Goal: Task Accomplishment & Management: Use online tool/utility

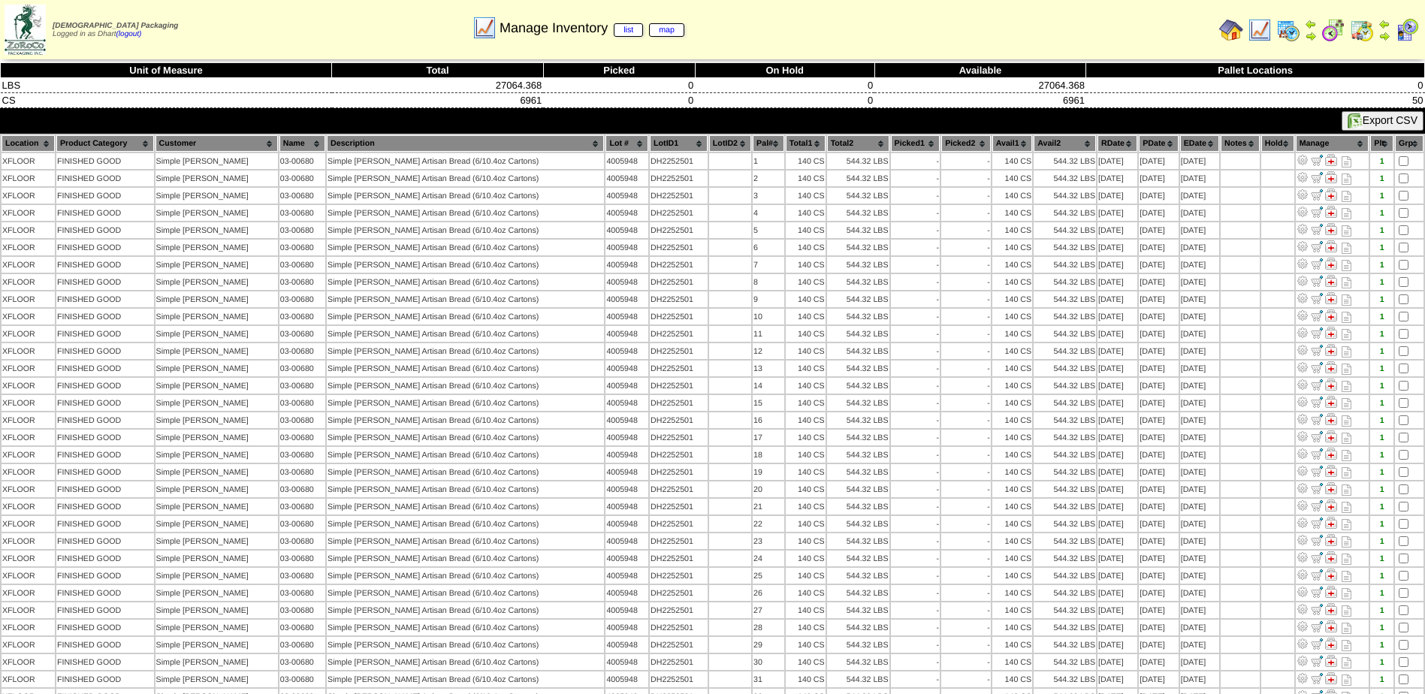
click at [1263, 27] on img at bounding box center [1260, 30] width 24 height 24
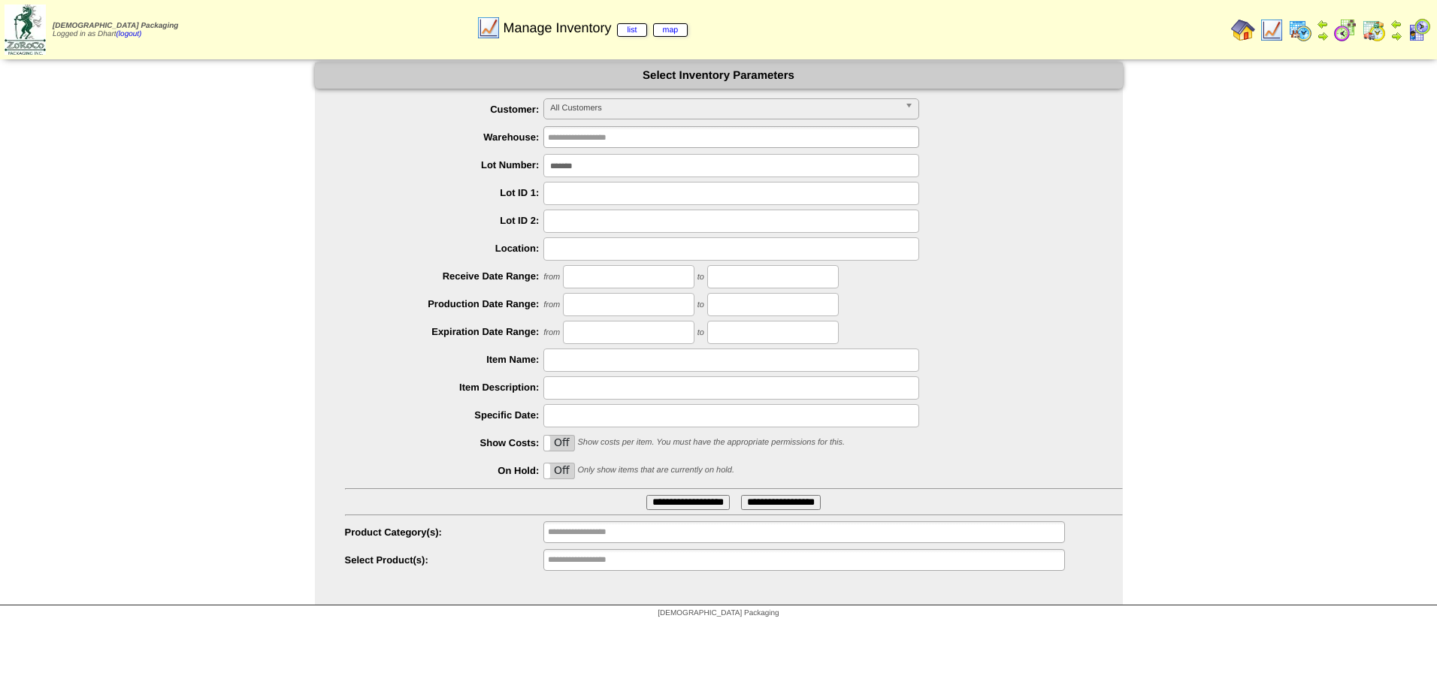
click at [598, 174] on input "*******" at bounding box center [731, 165] width 376 height 23
type input "*******"
click at [646, 495] on input "**********" at bounding box center [687, 502] width 83 height 15
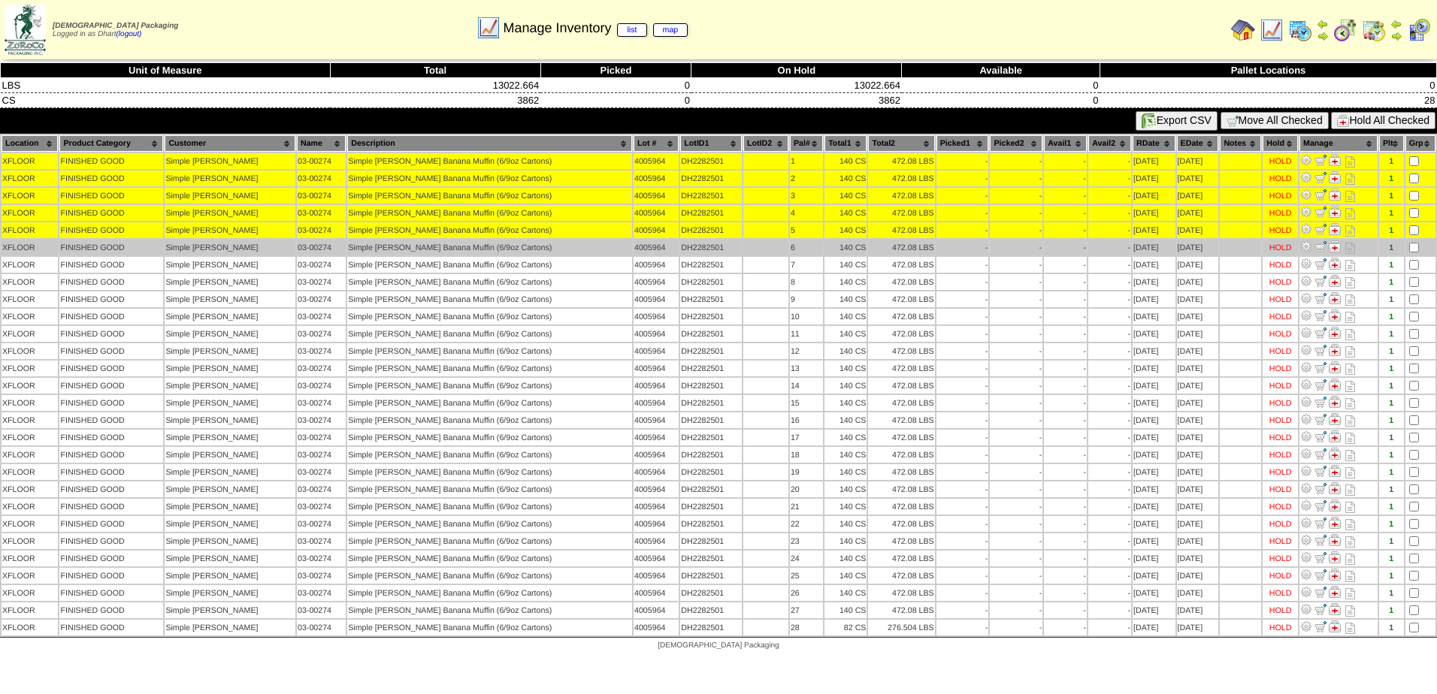
click at [1410, 252] on td at bounding box center [1420, 248] width 30 height 16
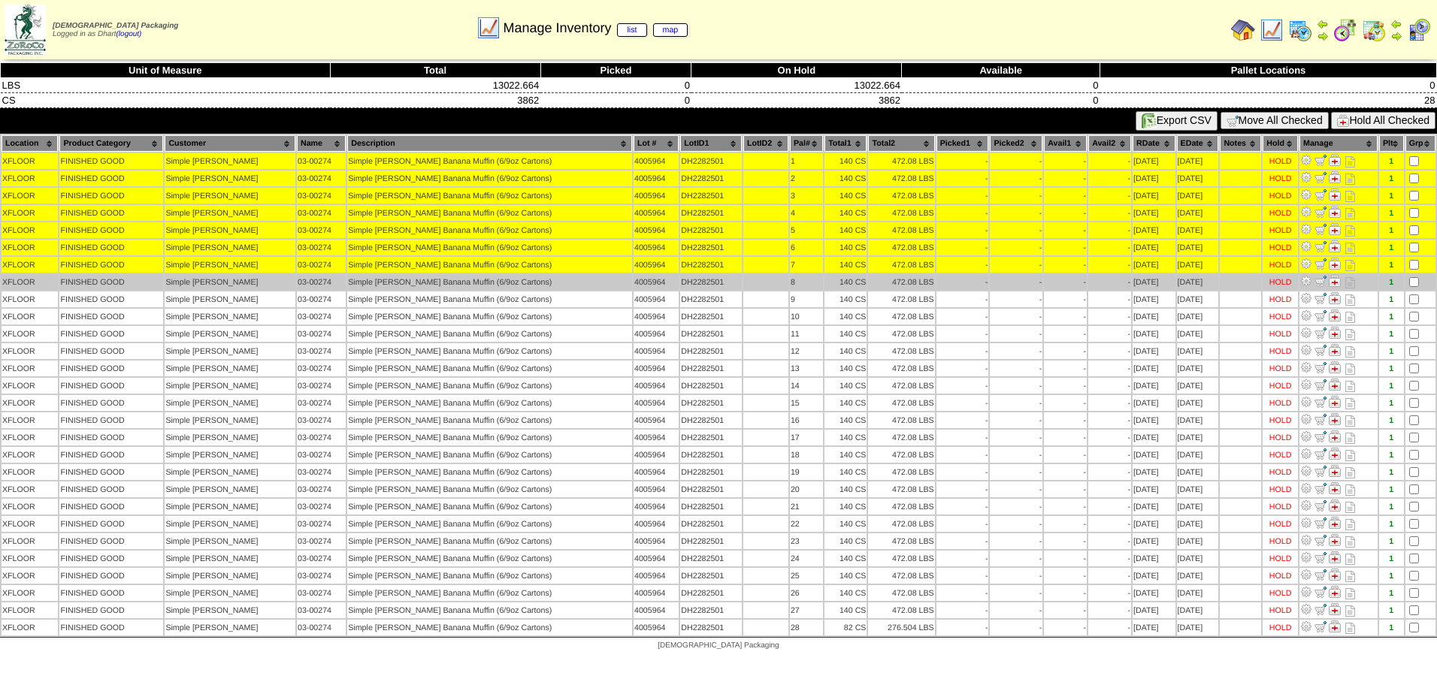
click at [1412, 279] on td at bounding box center [1420, 282] width 30 height 16
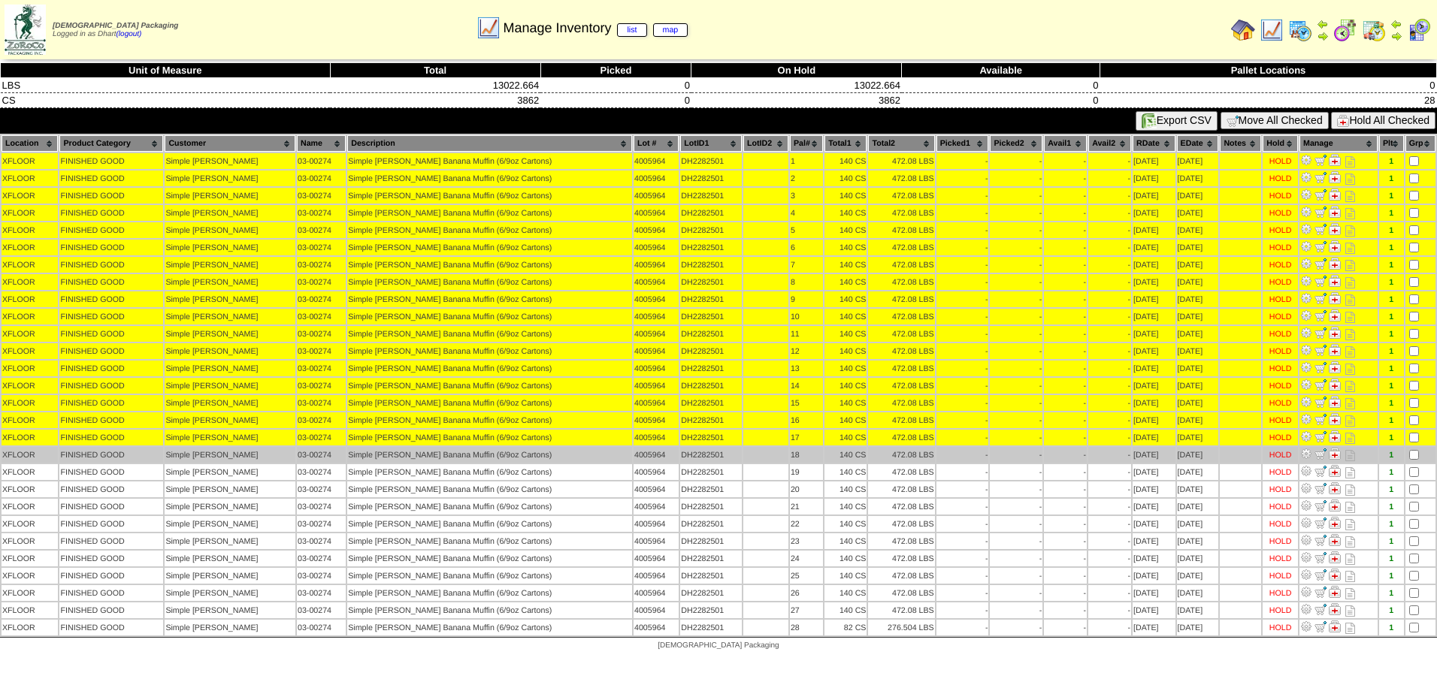
click at [1407, 464] on table "Location Product Category Customer Name Description Lot # LotID1 LotID2 1 -" at bounding box center [718, 385] width 1437 height 503
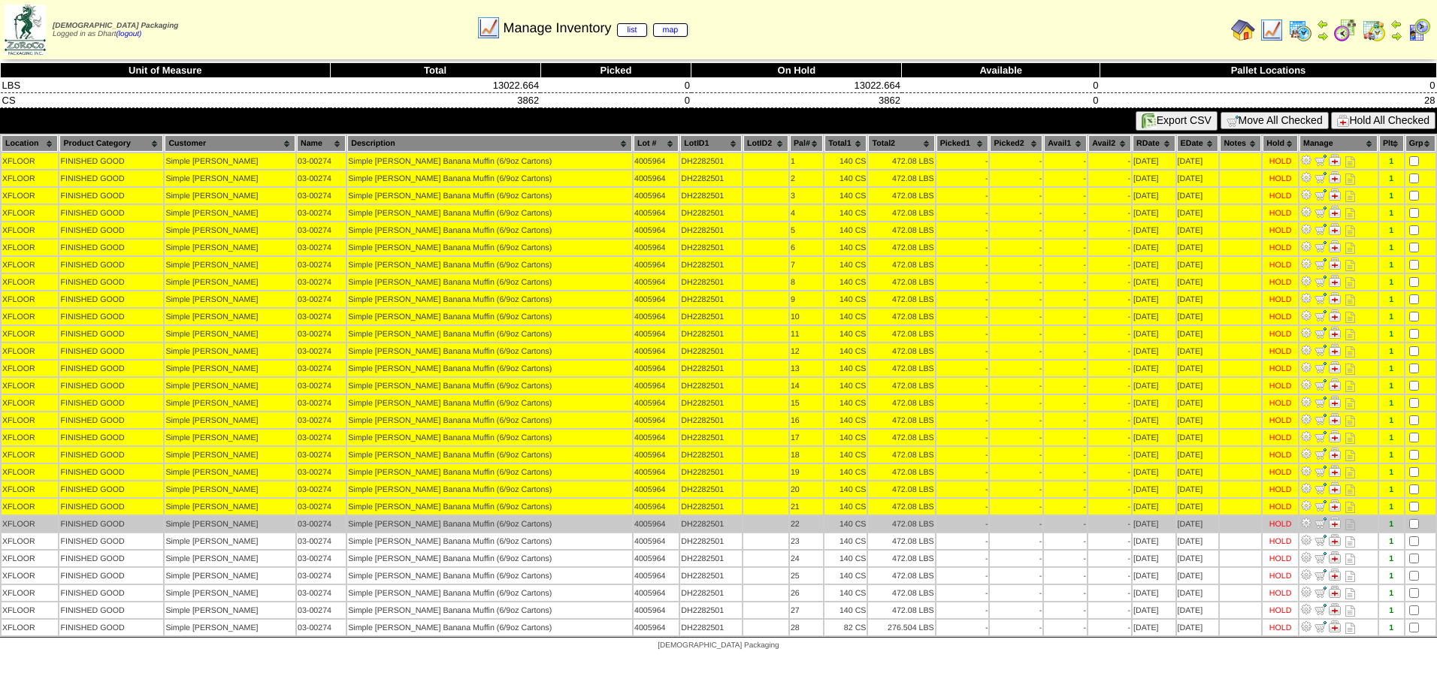
click at [1410, 518] on td at bounding box center [1420, 524] width 30 height 16
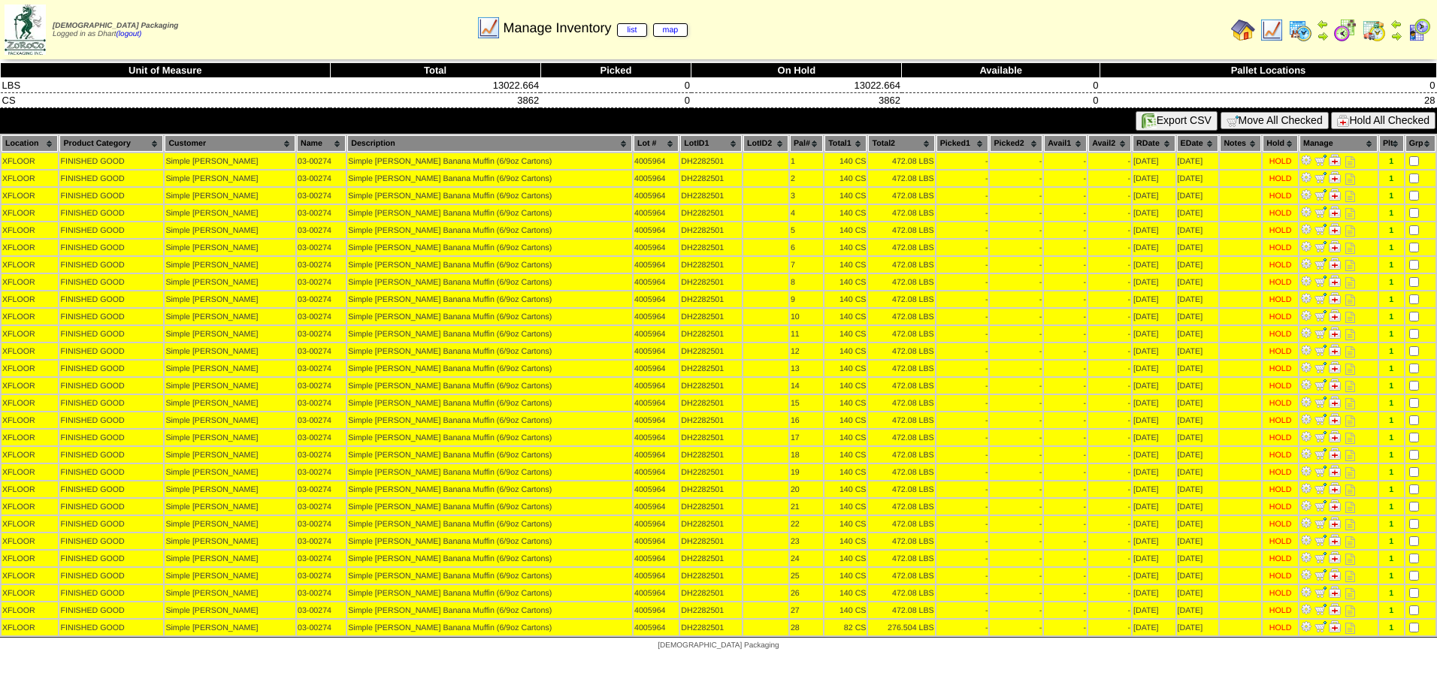
click at [1404, 116] on button "Hold All Checked" at bounding box center [1383, 120] width 104 height 17
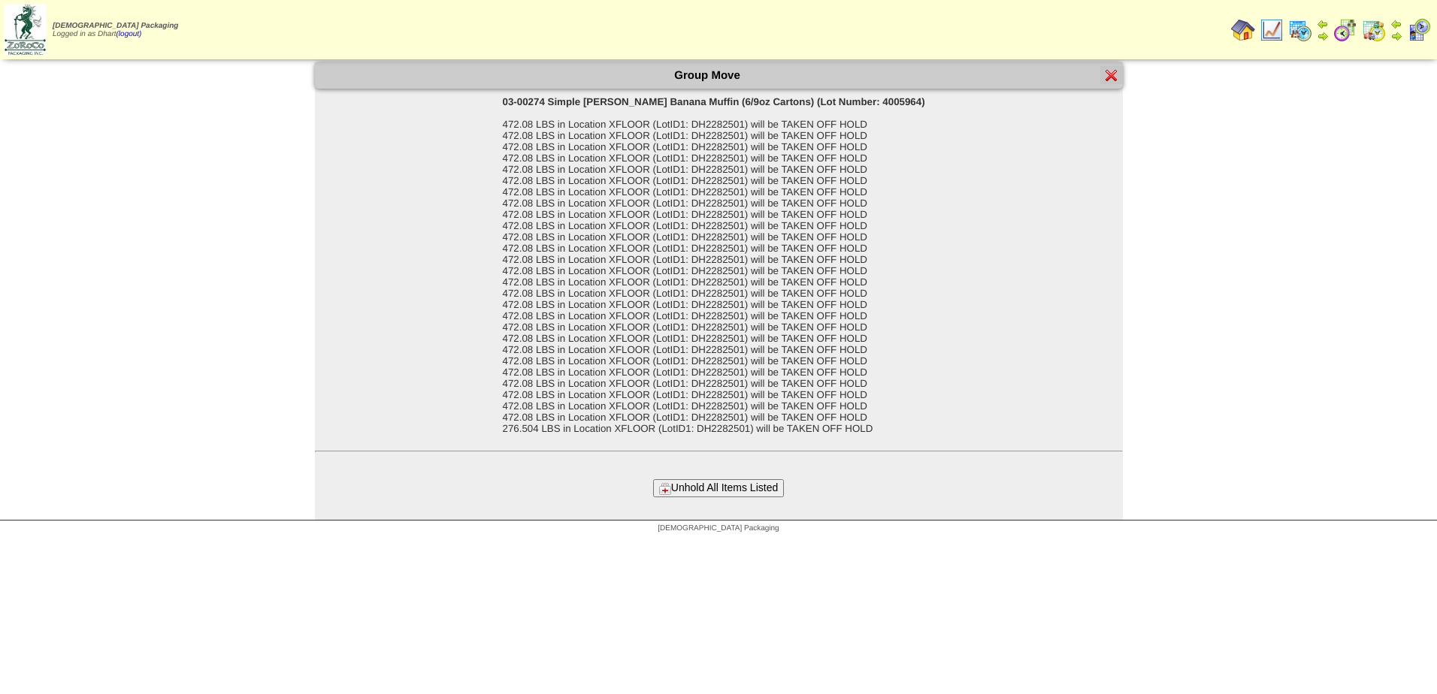
click at [734, 491] on button "Unhold All Items Listed" at bounding box center [718, 487] width 131 height 17
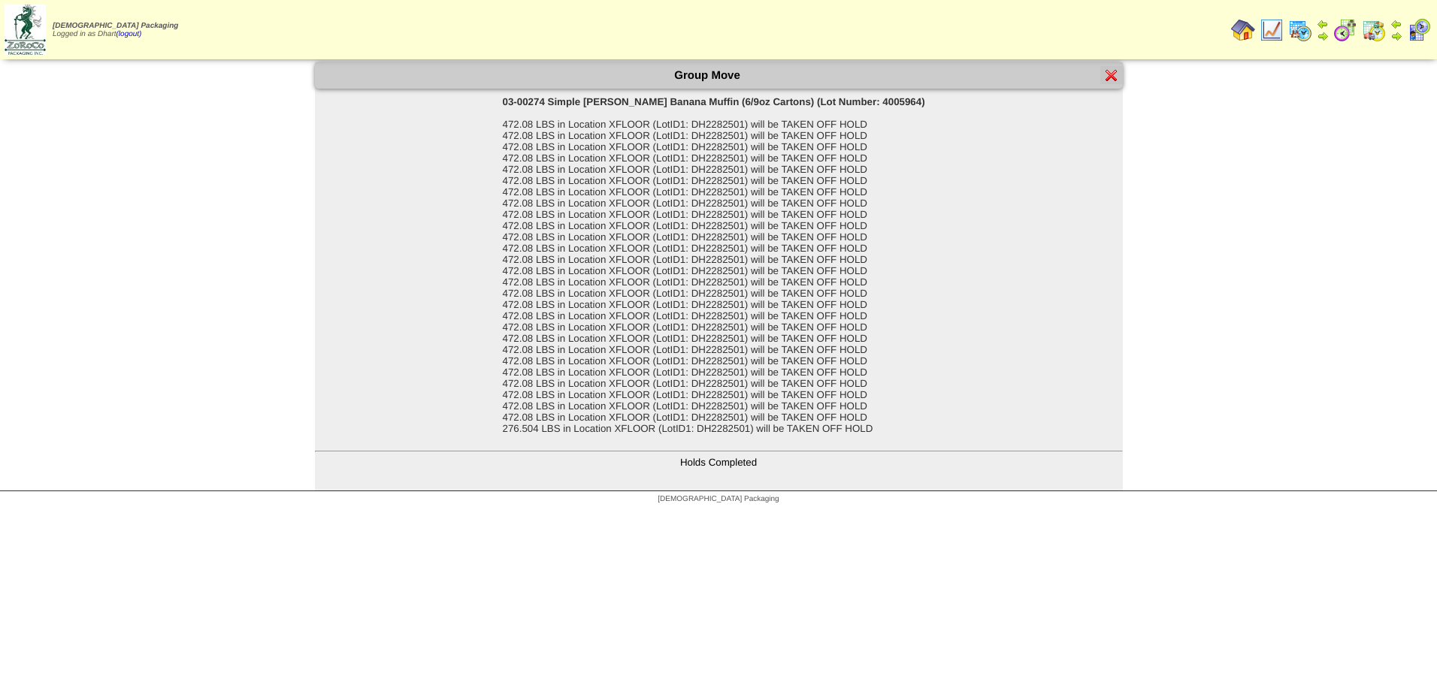
click at [1105, 73] on img at bounding box center [1111, 75] width 12 height 12
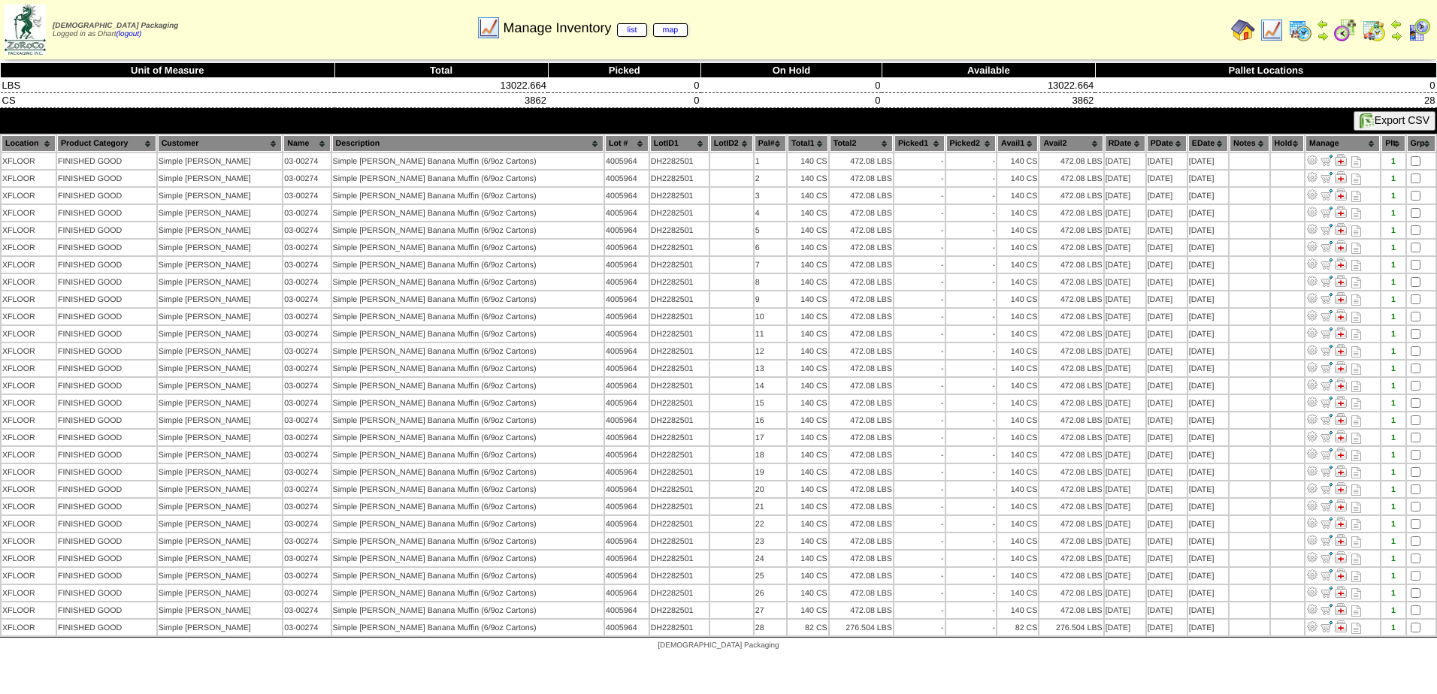
click at [1270, 36] on img at bounding box center [1271, 30] width 24 height 24
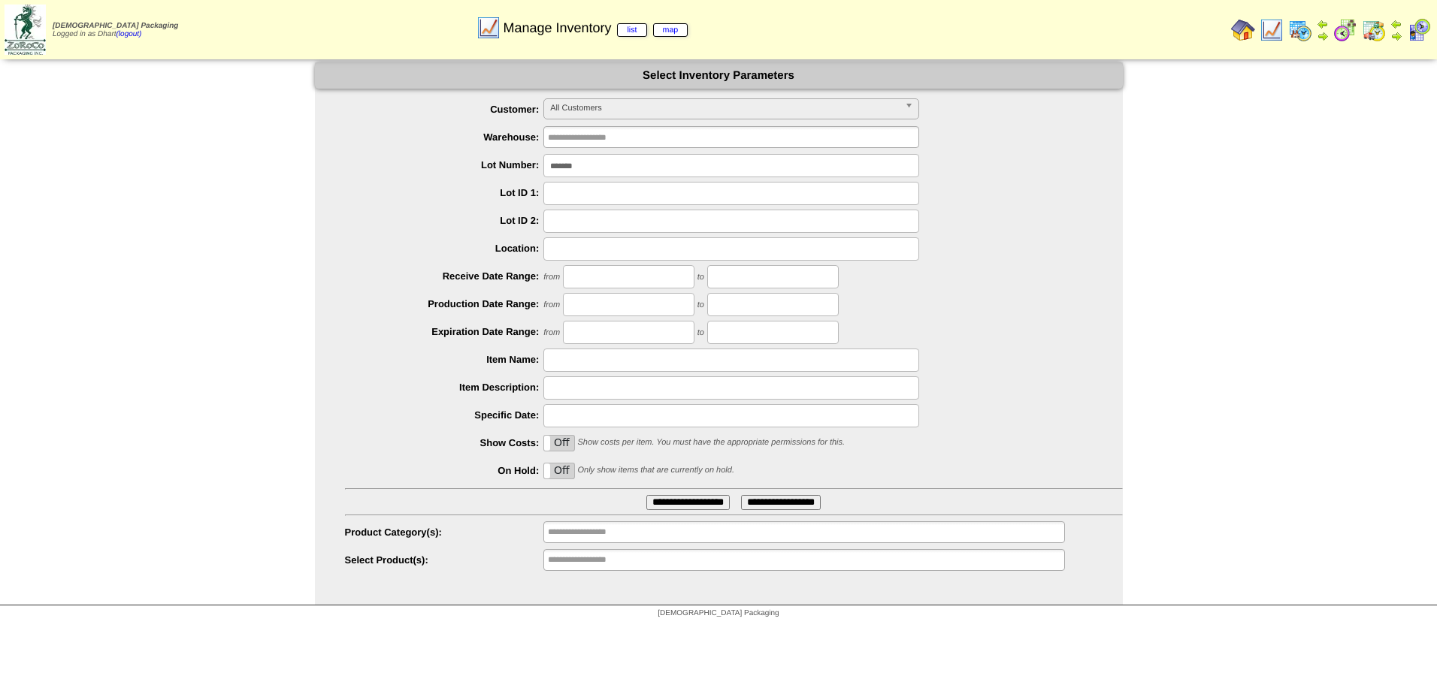
click at [590, 168] on input "*******" at bounding box center [731, 165] width 376 height 23
type input "*******"
click at [646, 495] on input "**********" at bounding box center [687, 502] width 83 height 15
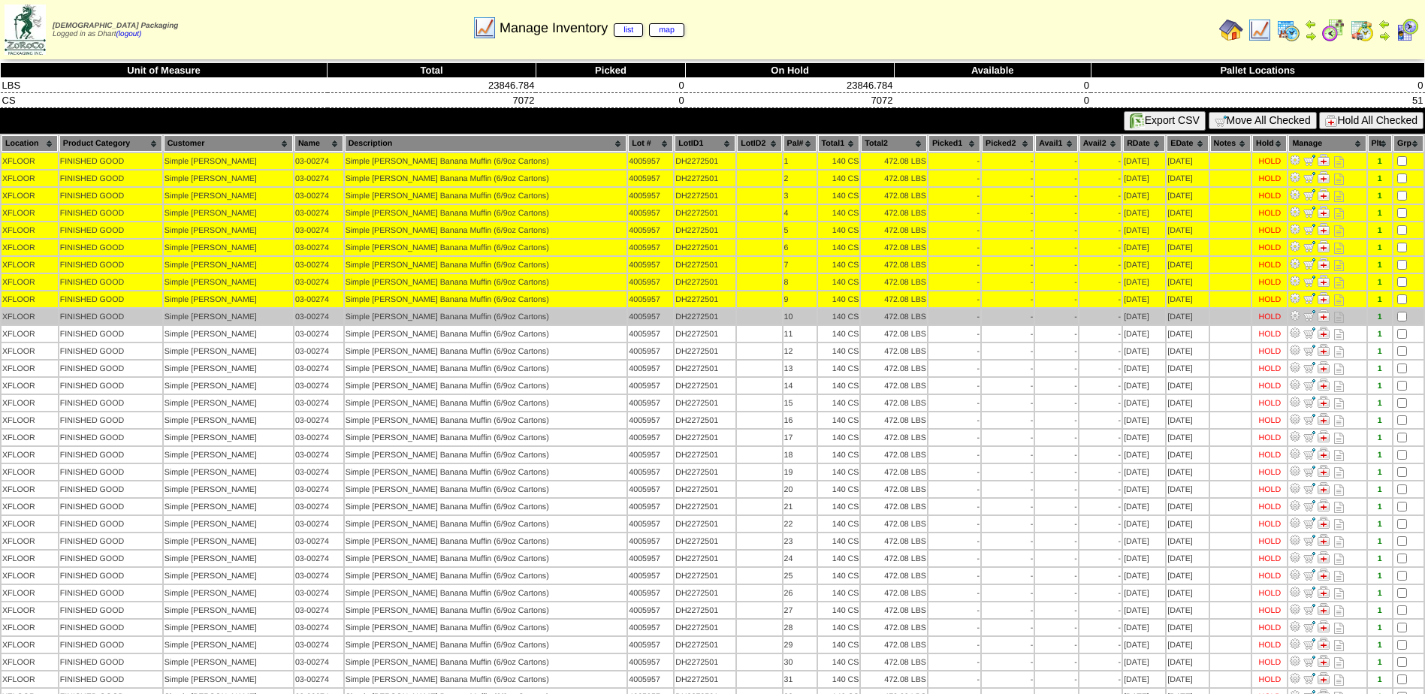
click at [1399, 322] on td at bounding box center [1409, 317] width 30 height 16
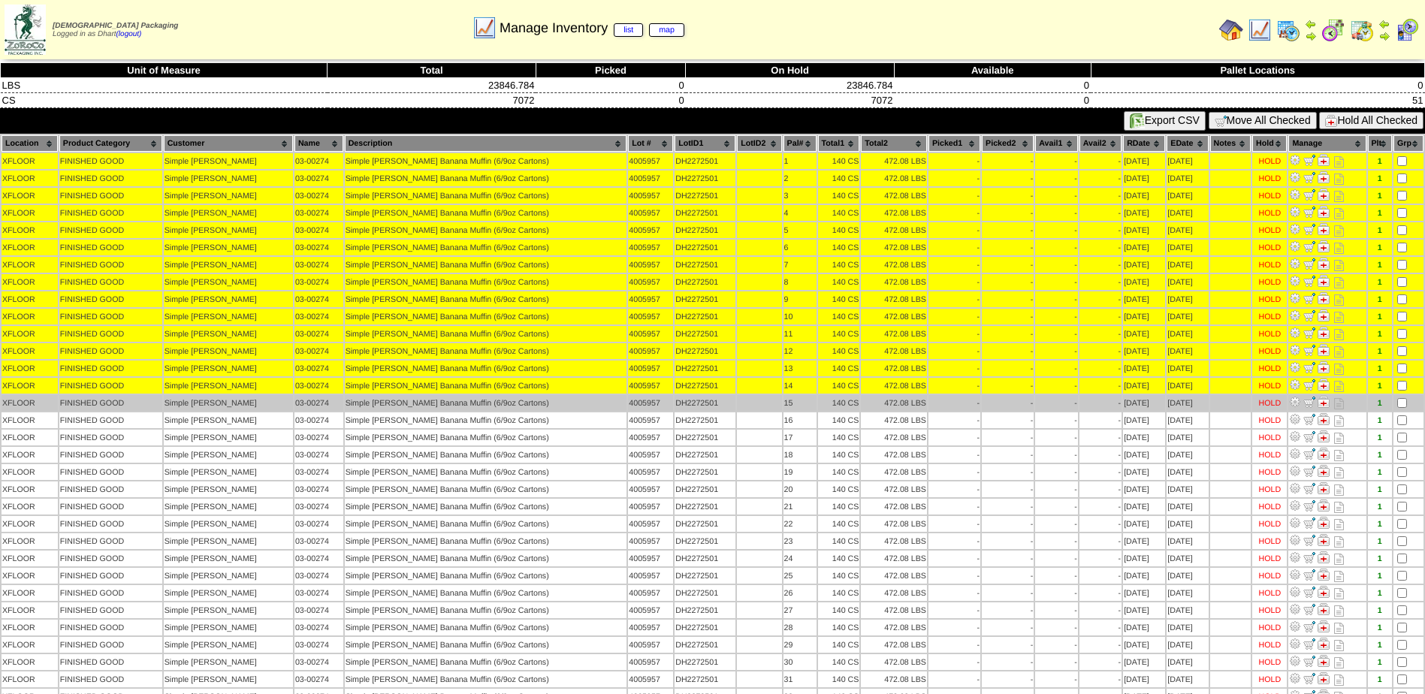
click at [1401, 397] on td at bounding box center [1409, 403] width 30 height 16
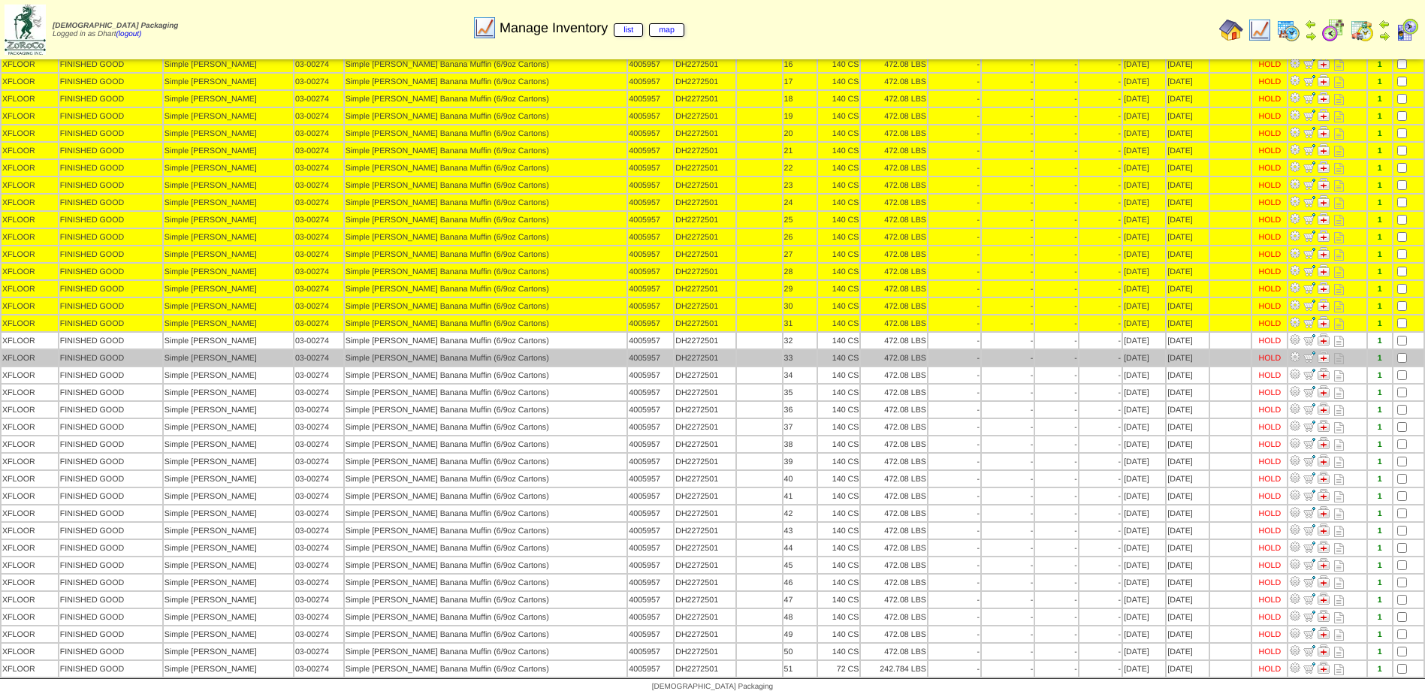
scroll to position [361, 0]
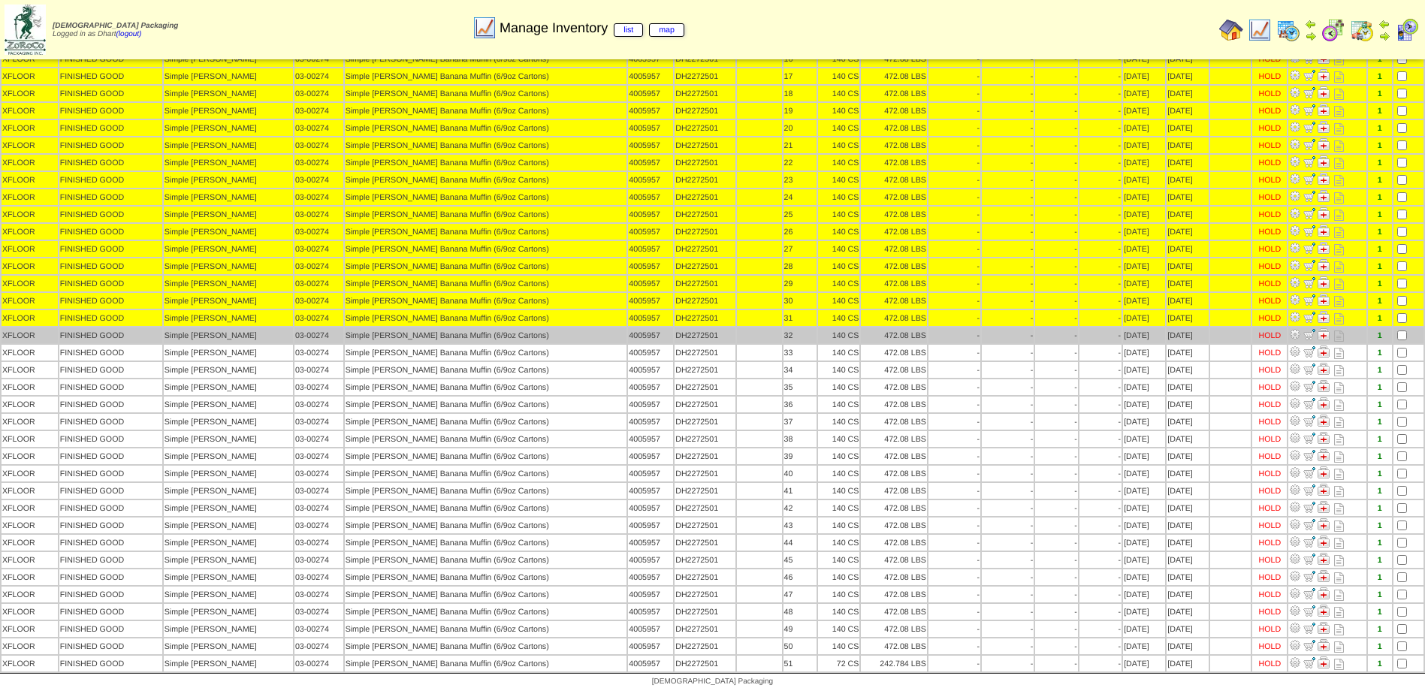
click at [1401, 340] on td at bounding box center [1409, 336] width 30 height 16
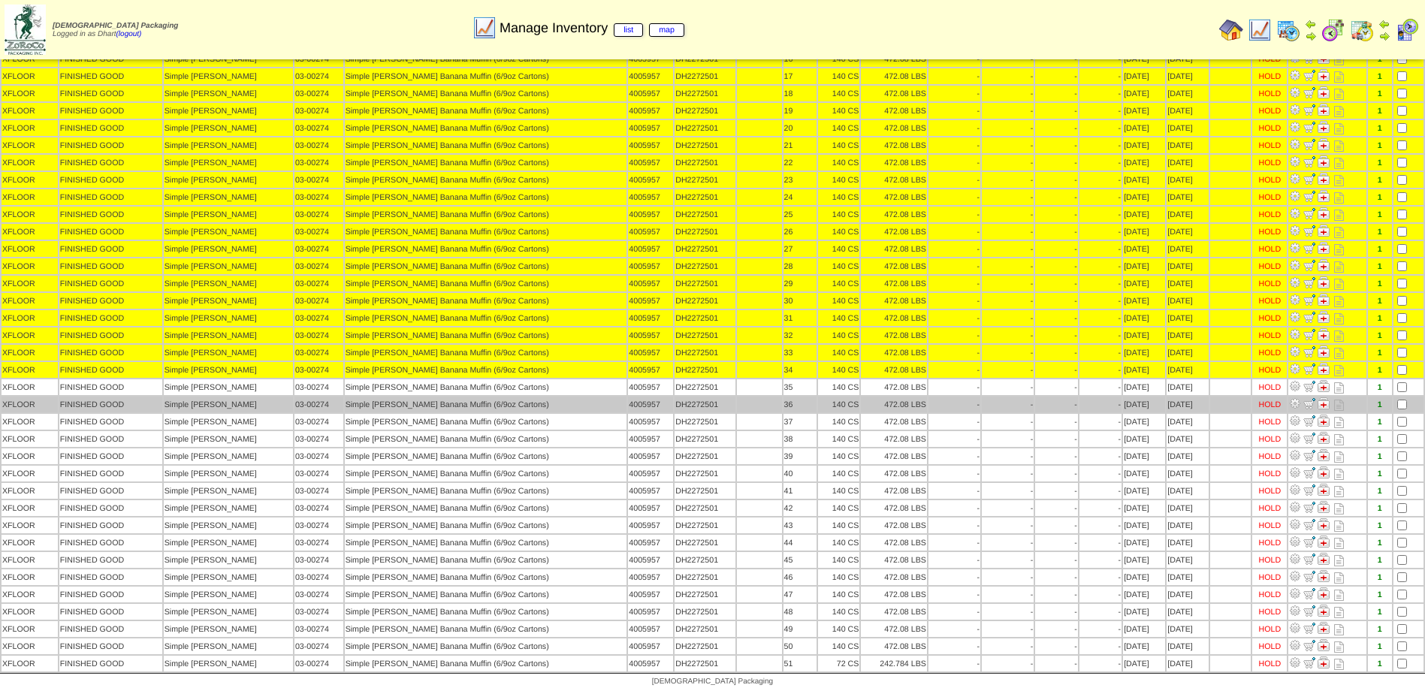
click at [1400, 397] on tbody "XFLOOR FINISHED GOOD Simple Mills 03-00274 Simple Mills Banana Muffin (6/9oz Ca…" at bounding box center [713, 232] width 1422 height 880
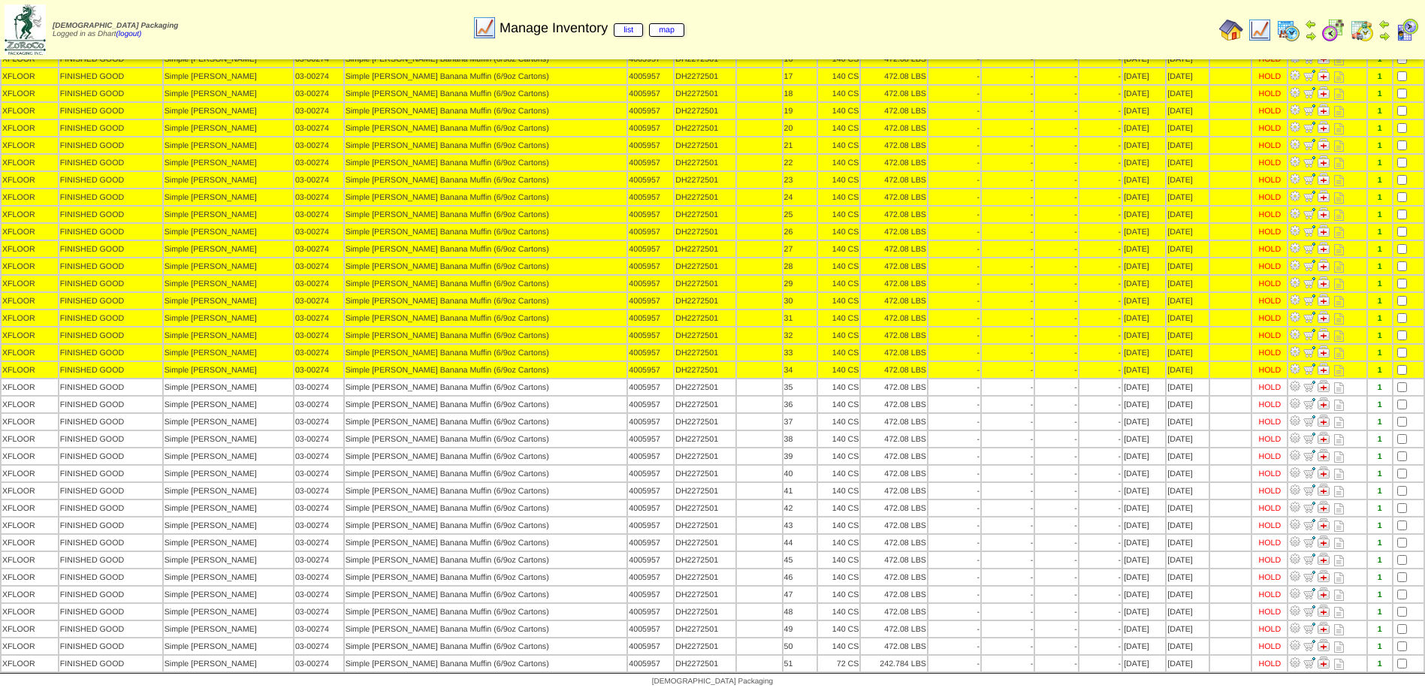
click at [1393, 413] on table "Location Product Category Customer Name Description Lot # LotID1 LotID2 1 -" at bounding box center [712, 222] width 1425 height 901
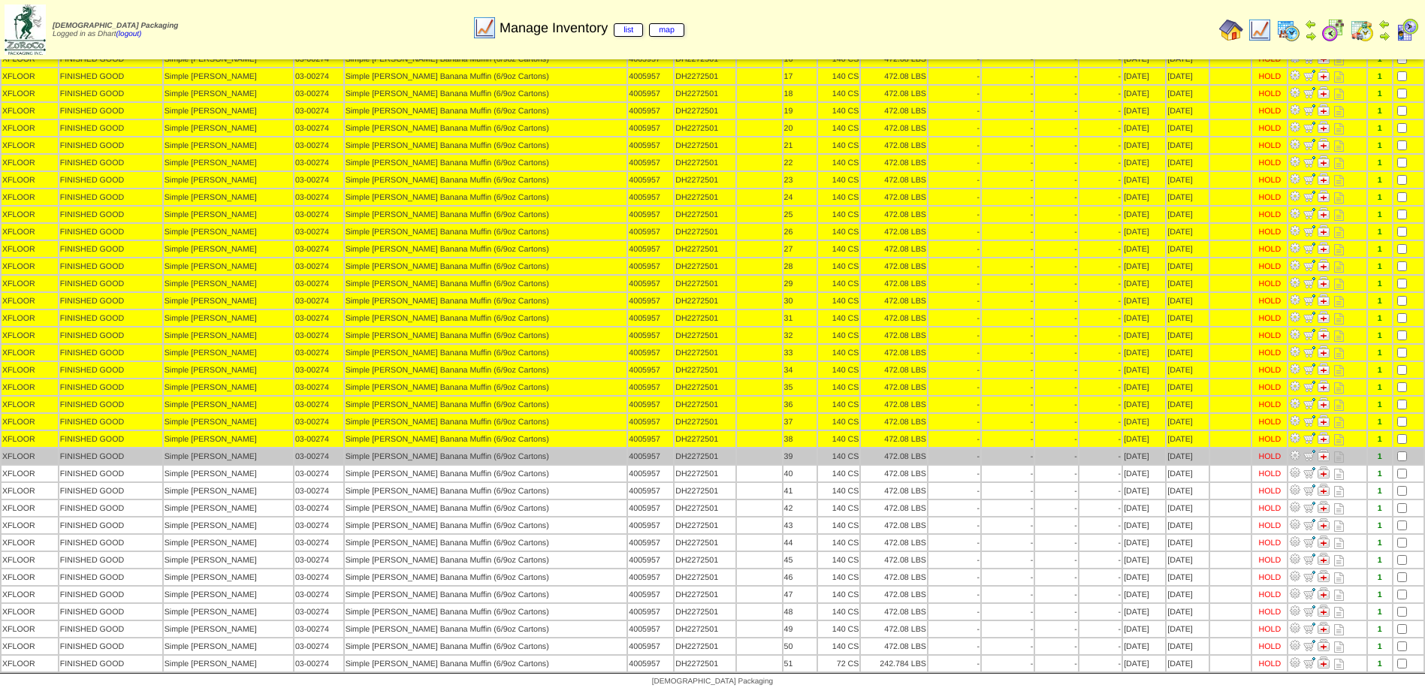
click at [1400, 454] on td at bounding box center [1409, 457] width 30 height 16
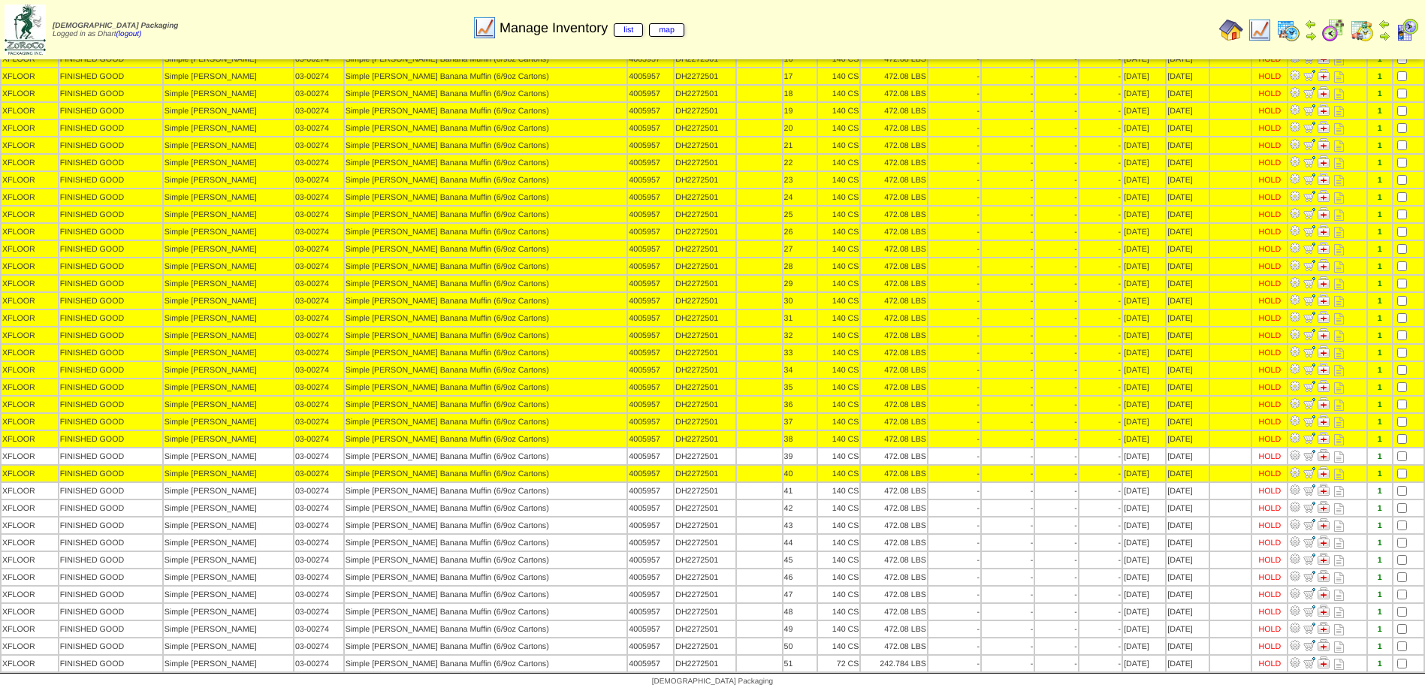
drag, startPoint x: 1400, startPoint y: 451, endPoint x: 1404, endPoint y: 468, distance: 17.7
click at [1404, 463] on td at bounding box center [1409, 457] width 30 height 16
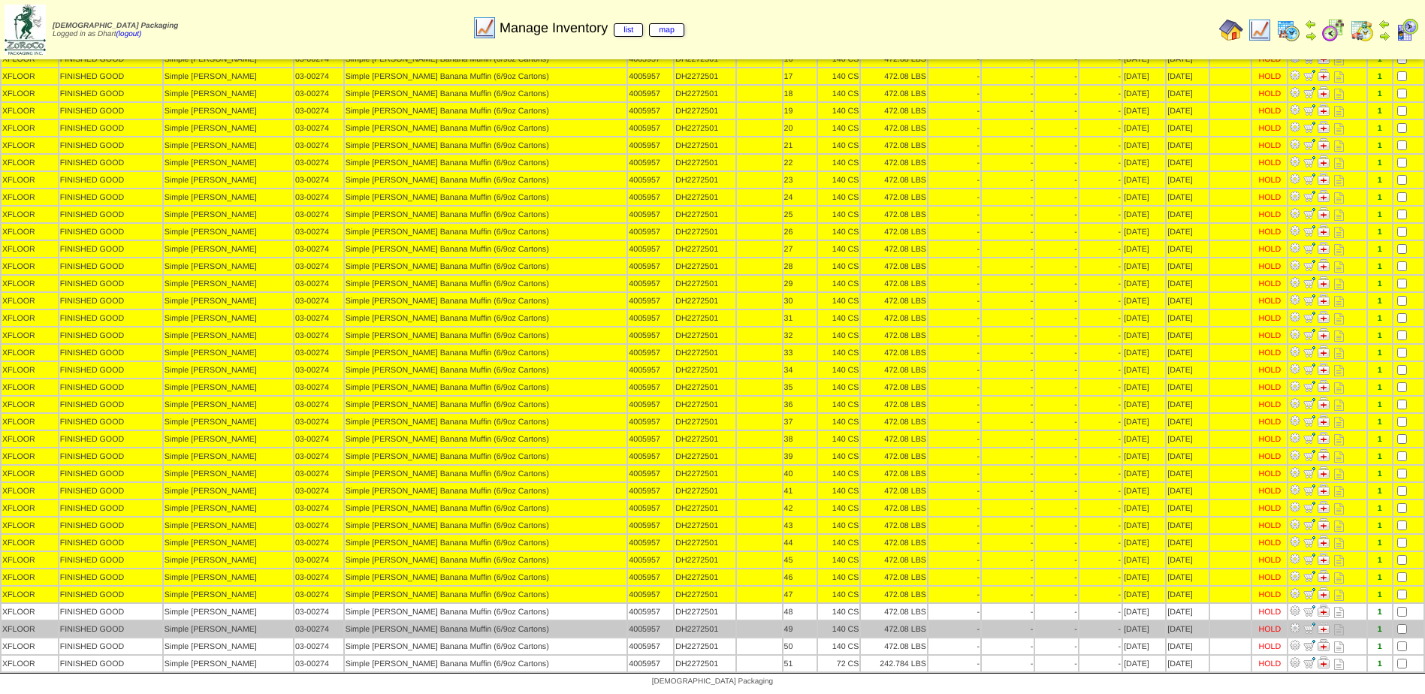
click at [1397, 618] on td at bounding box center [1409, 612] width 30 height 16
click at [1405, 621] on table "Location Product Category Customer Name Description Lot # LotID1 LotID2 1 -" at bounding box center [712, 222] width 1425 height 901
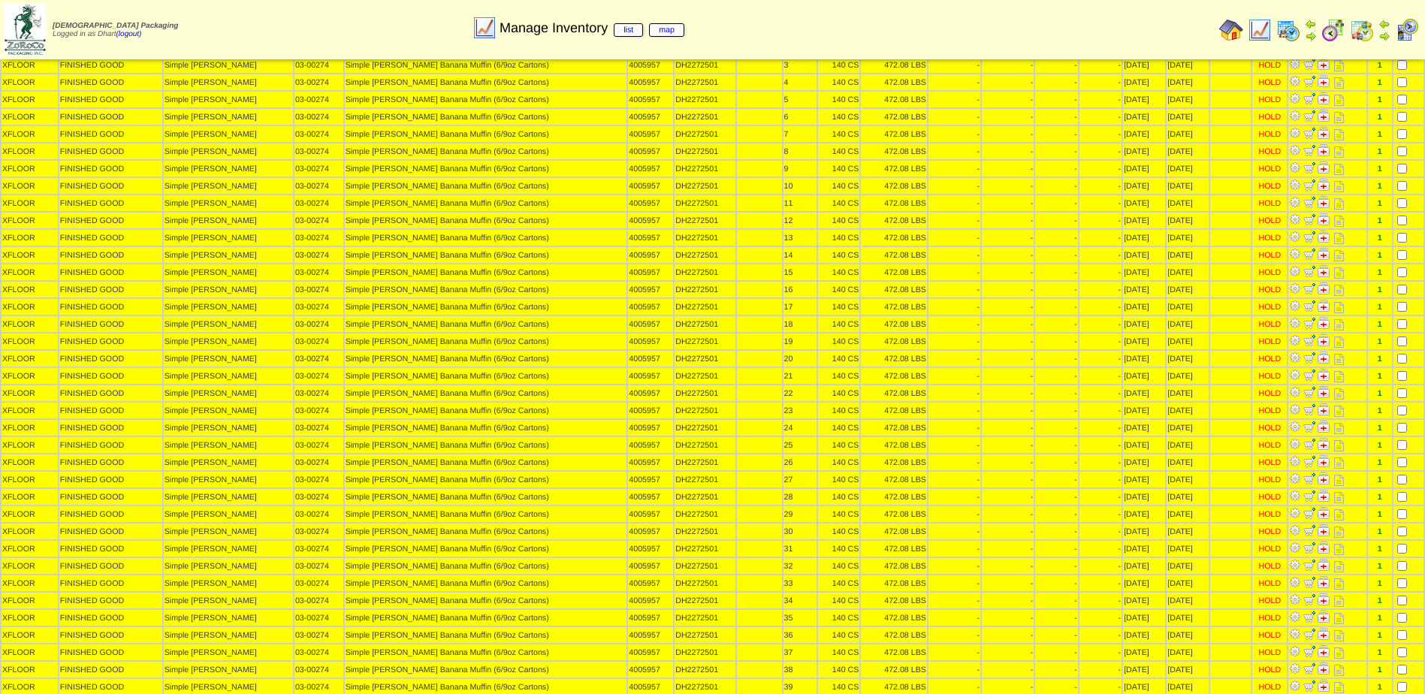
scroll to position [0, 0]
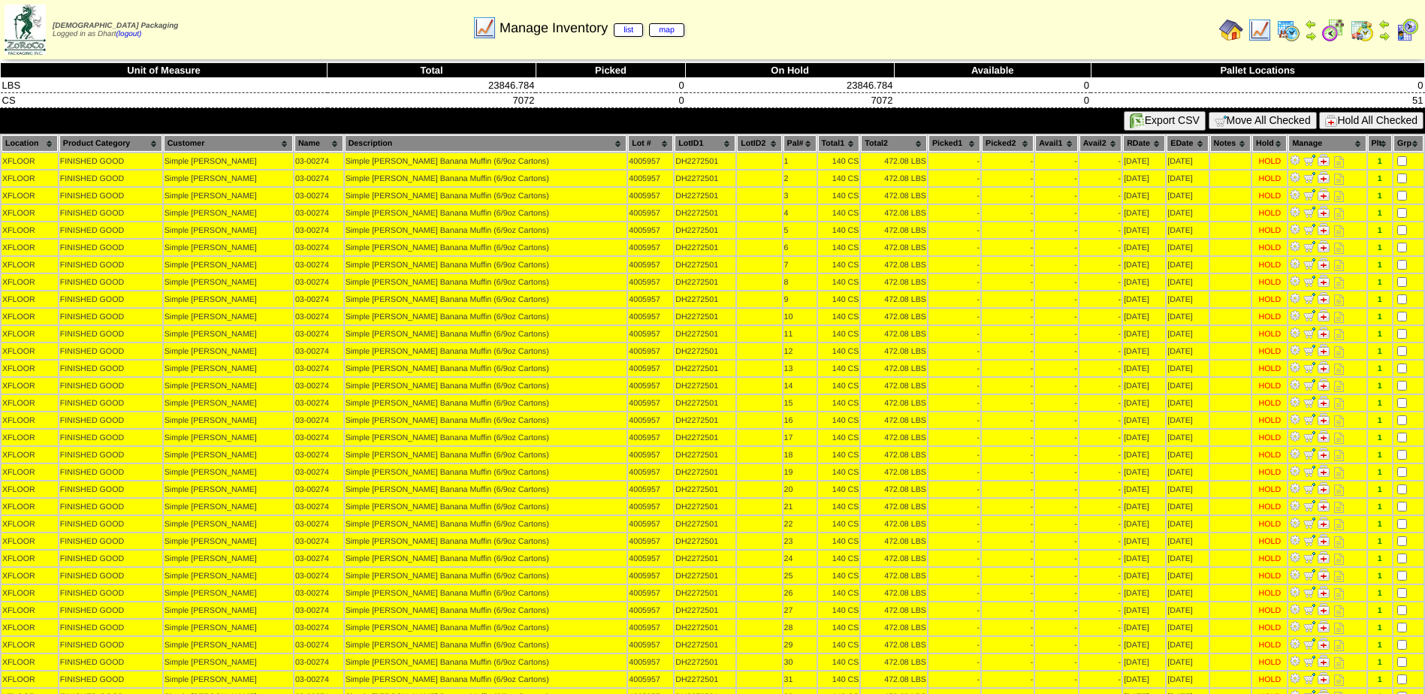
click at [1357, 118] on button "Hold All Checked" at bounding box center [1371, 120] width 104 height 17
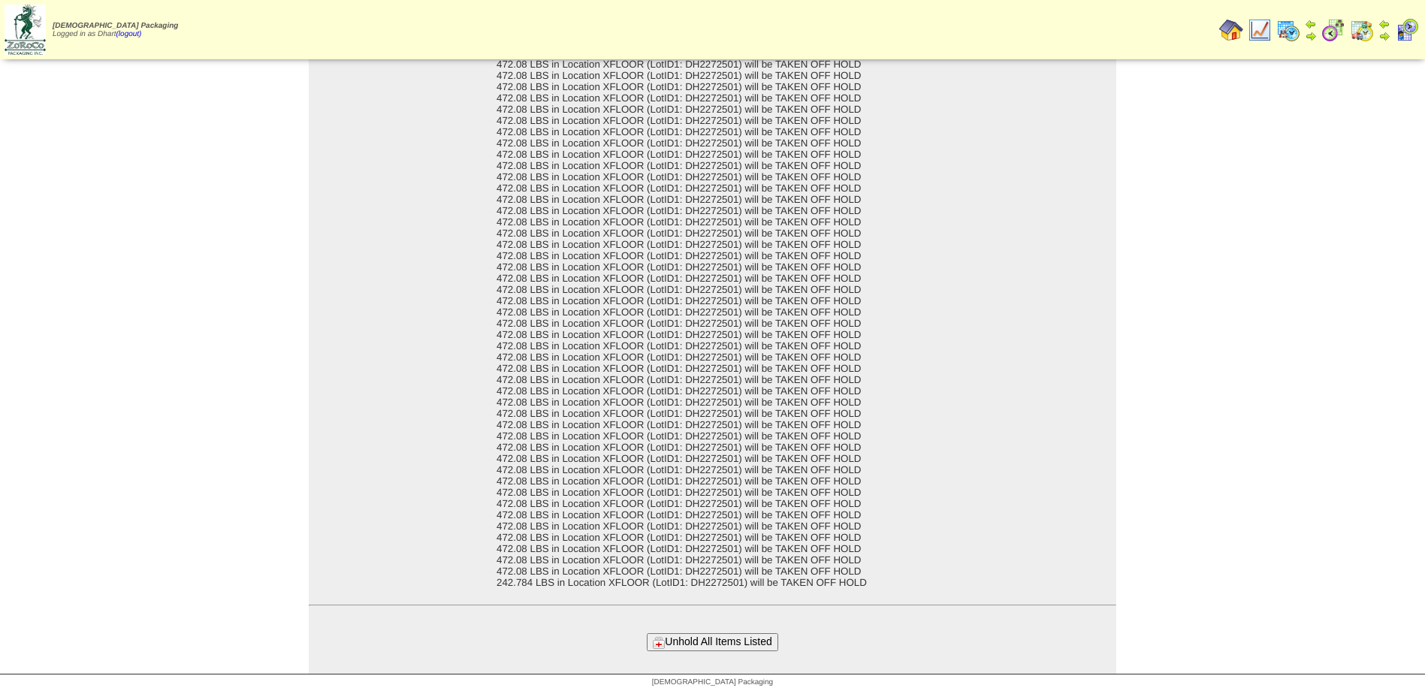
scroll to position [106, 0]
click at [706, 648] on button "Unhold All Items Listed" at bounding box center [712, 641] width 131 height 17
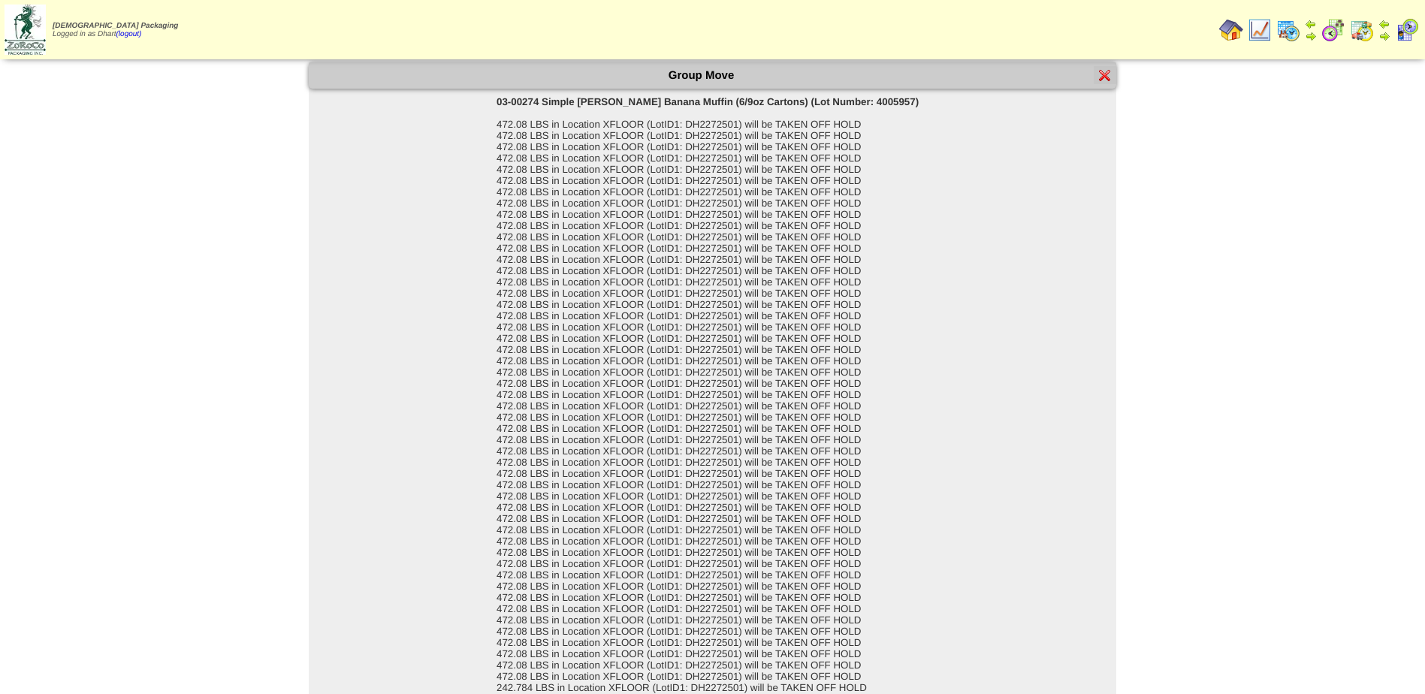
click at [1113, 77] on div at bounding box center [1105, 75] width 23 height 18
